Goal: Task Accomplishment & Management: Manage account settings

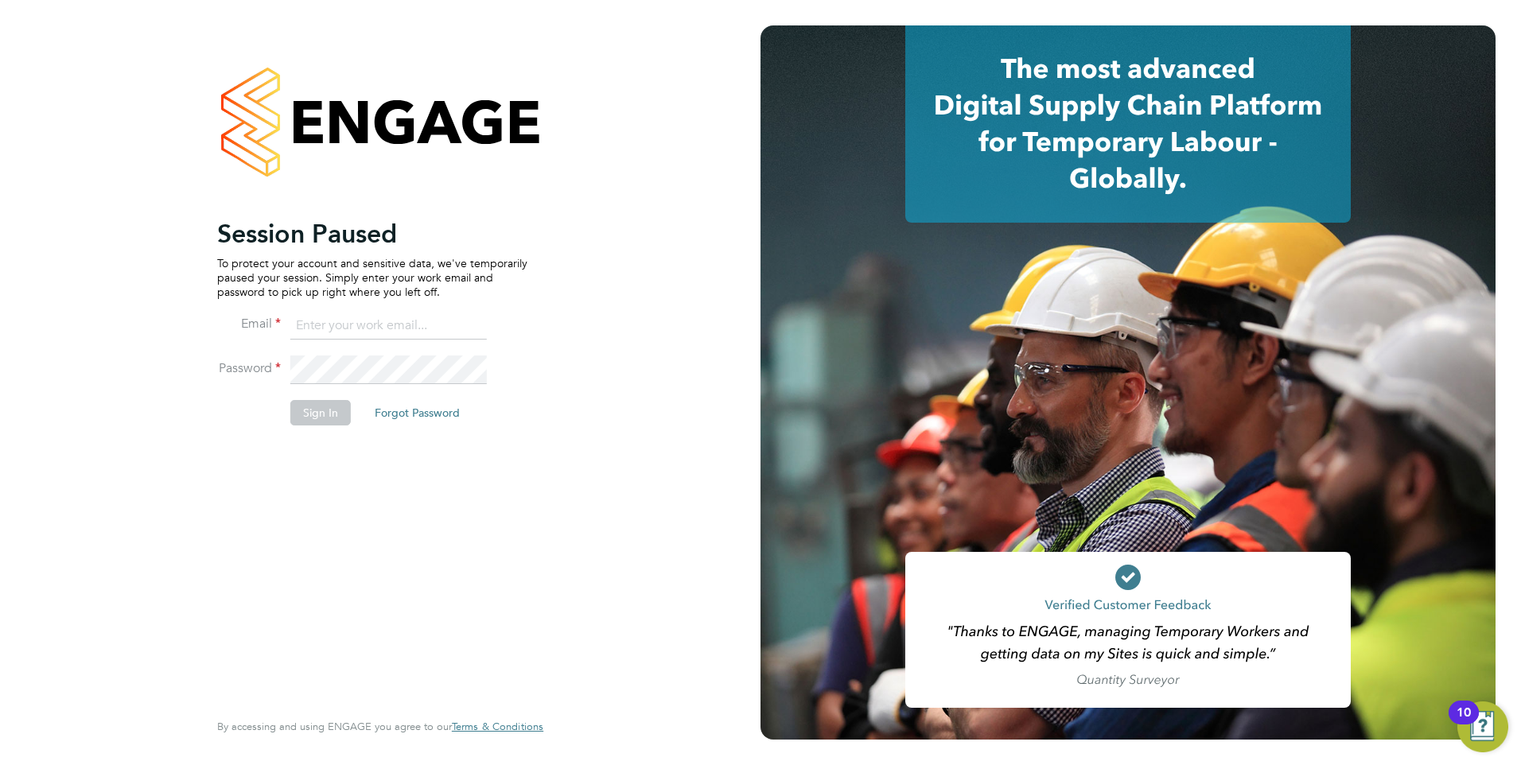
click at [434, 323] on input at bounding box center [388, 326] width 197 height 29
type input "samya.siddiqui@ncclondon.ac.uk"
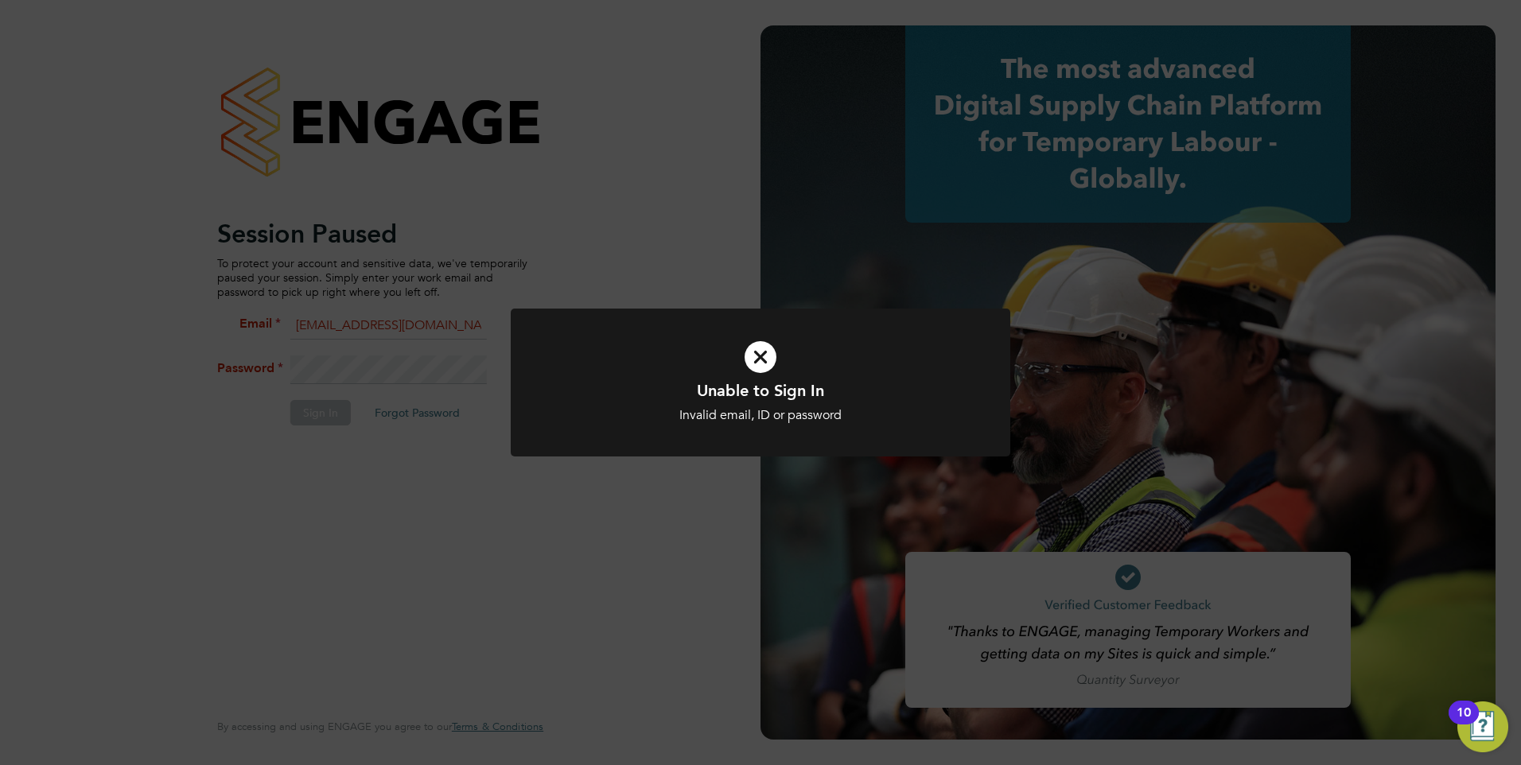
click at [760, 371] on icon at bounding box center [761, 357] width 414 height 62
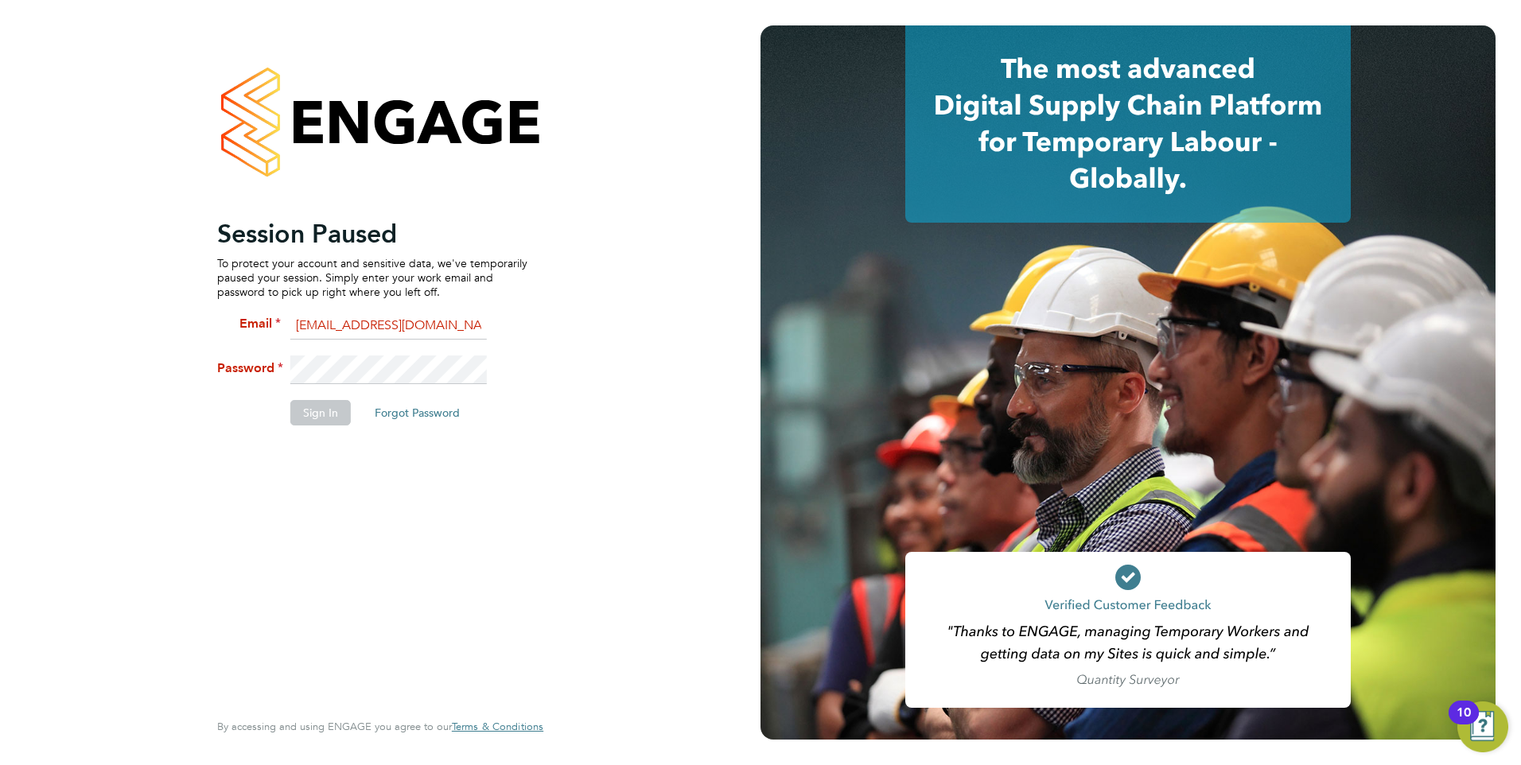
click at [282, 368] on li "Password" at bounding box center [372, 378] width 310 height 45
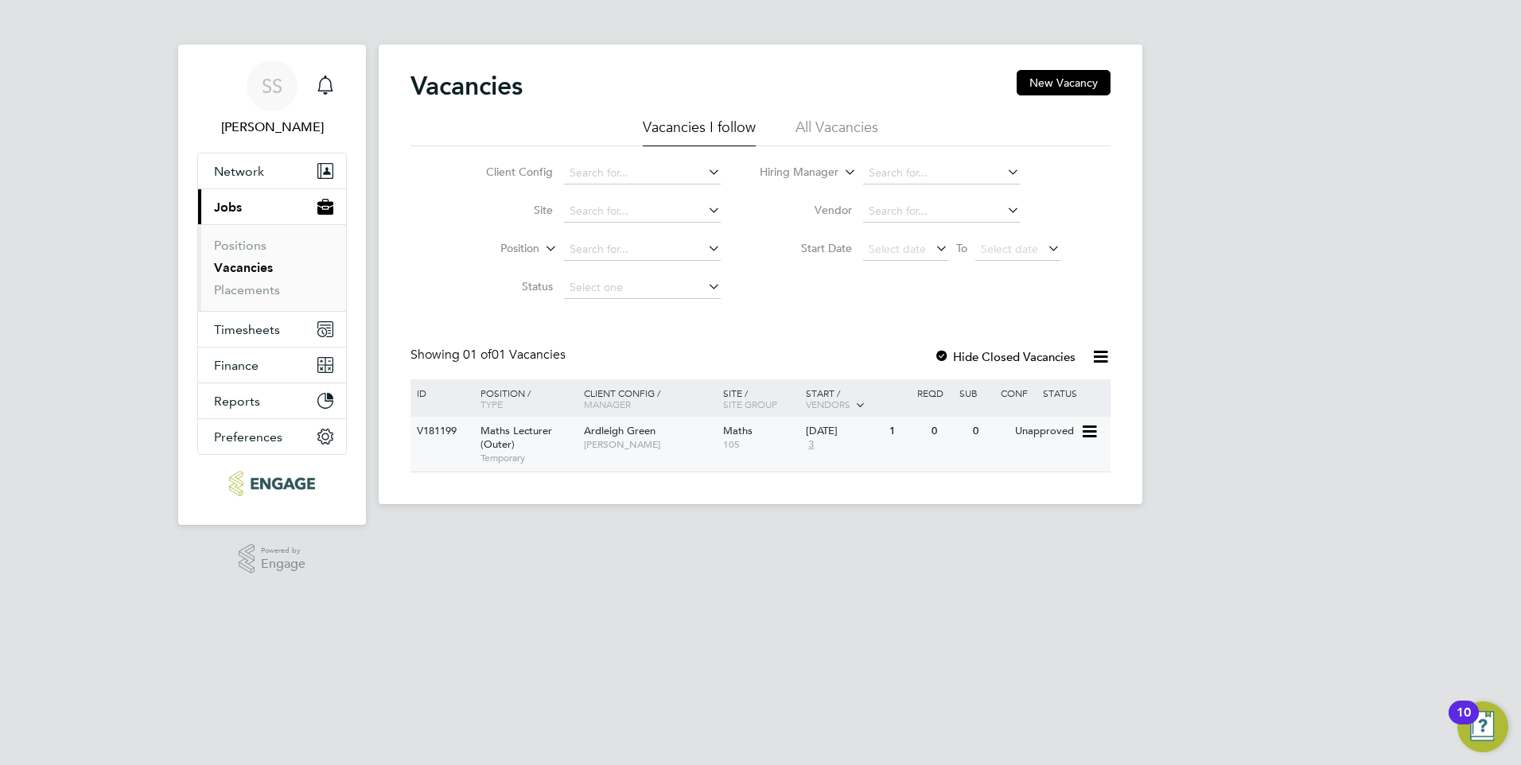
click at [527, 431] on span "Maths Lecturer (Outer)" at bounding box center [517, 437] width 72 height 27
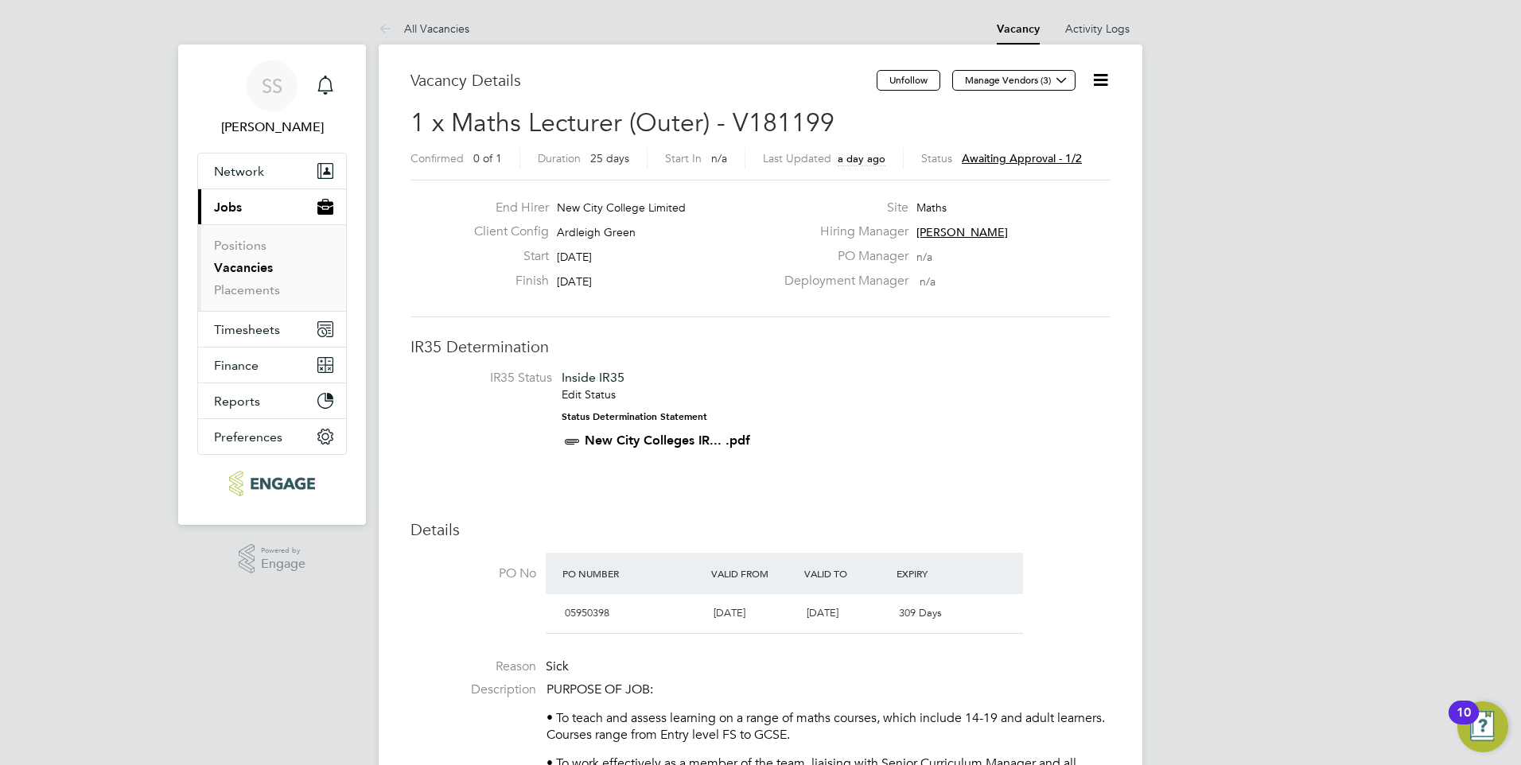
click at [1049, 153] on span "Awaiting approval - 1/2" at bounding box center [1022, 158] width 120 height 14
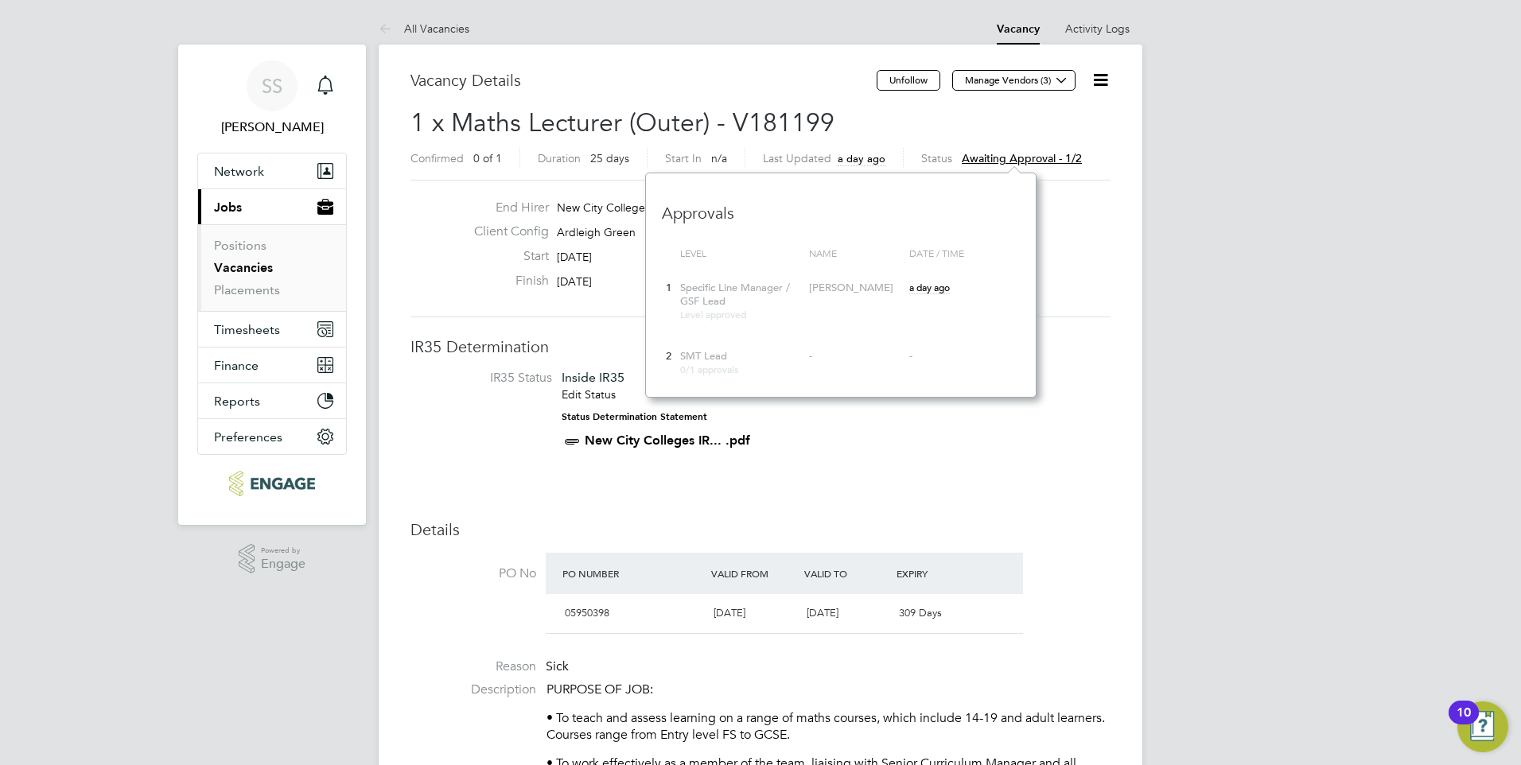
scroll to position [224, 391]
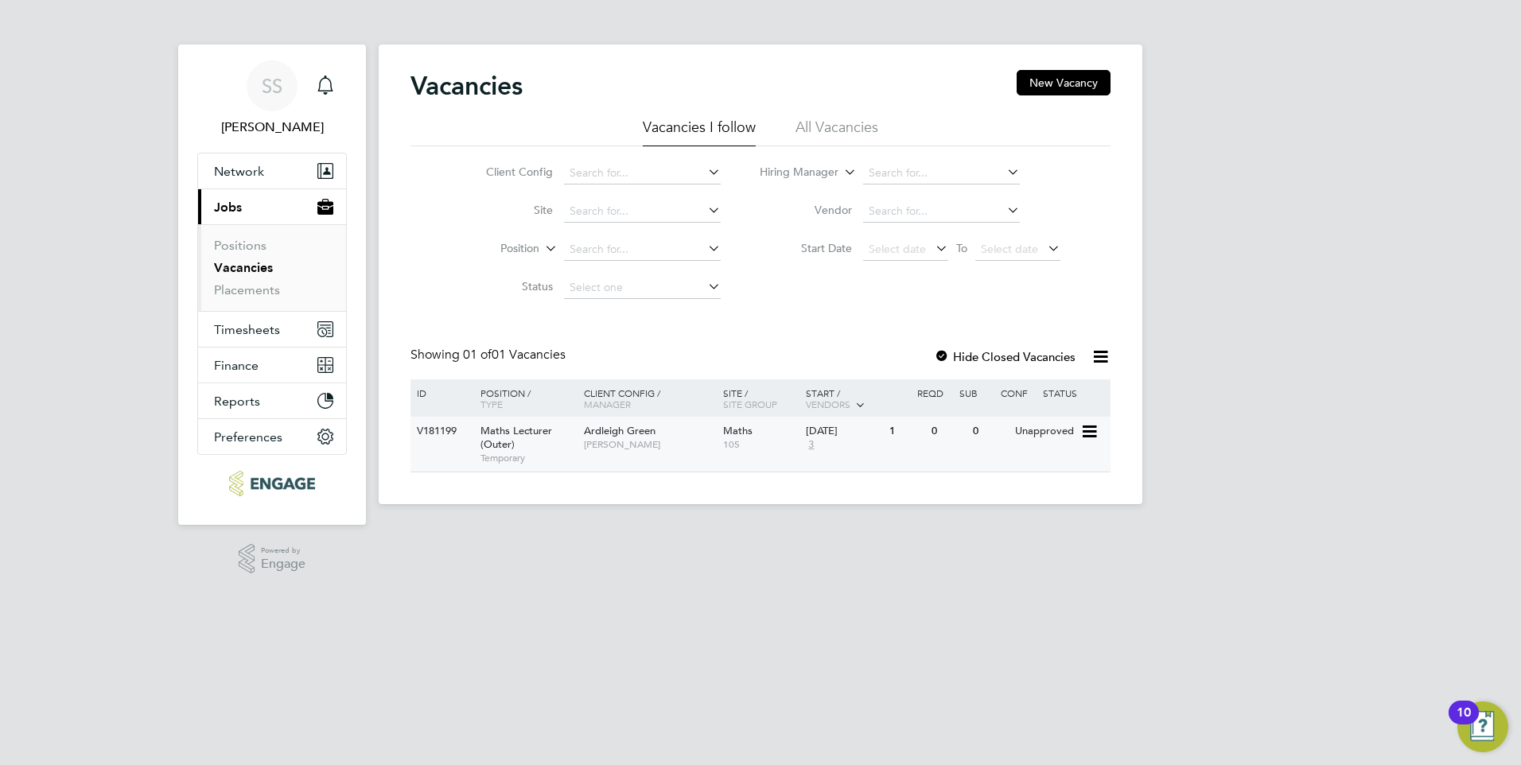
click at [1081, 434] on icon at bounding box center [1089, 432] width 16 height 19
click at [1269, 364] on div "SS [PERSON_NAME] Notifications Applications: Network Sites Workers Current page…" at bounding box center [760, 265] width 1521 height 530
